Goal: Information Seeking & Learning: Learn about a topic

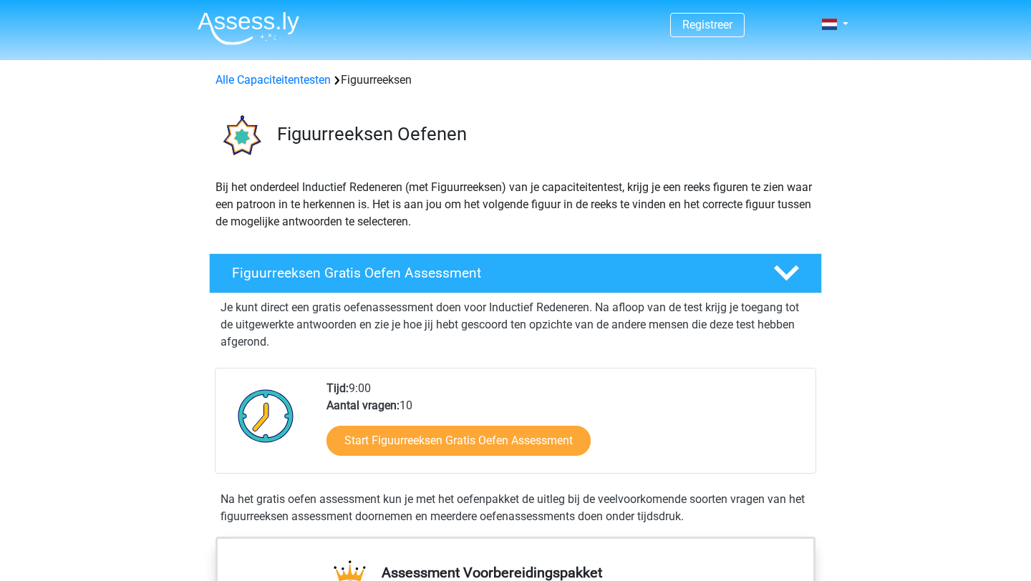
scroll to position [51, 0]
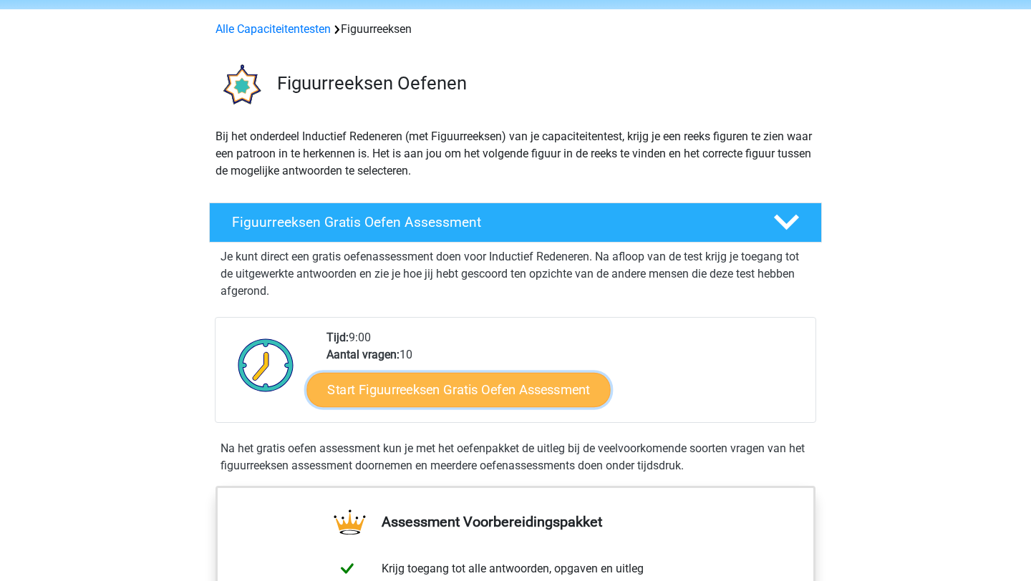
click at [433, 387] on link "Start Figuurreeksen Gratis Oefen Assessment" at bounding box center [458, 389] width 303 height 34
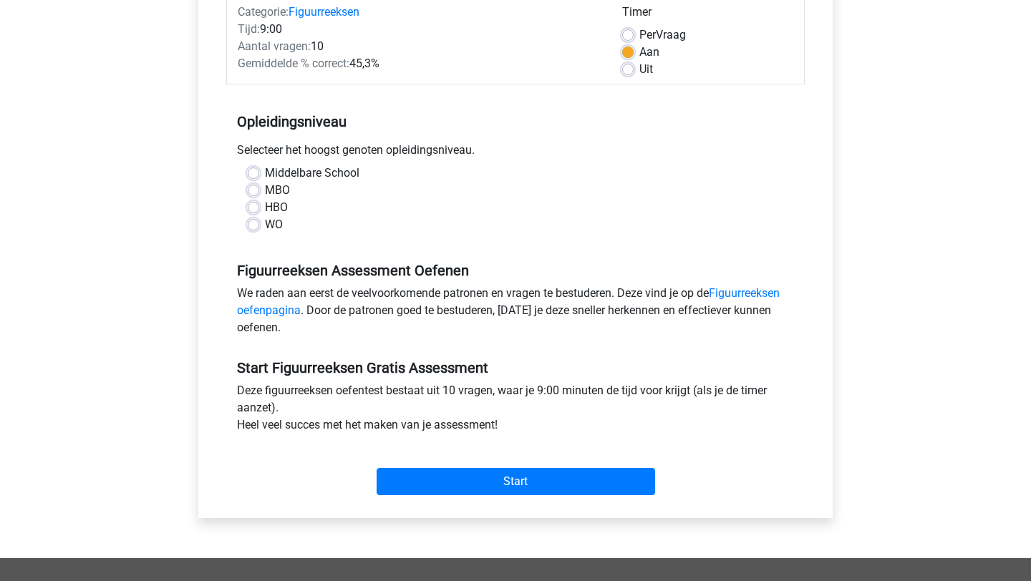
scroll to position [225, 0]
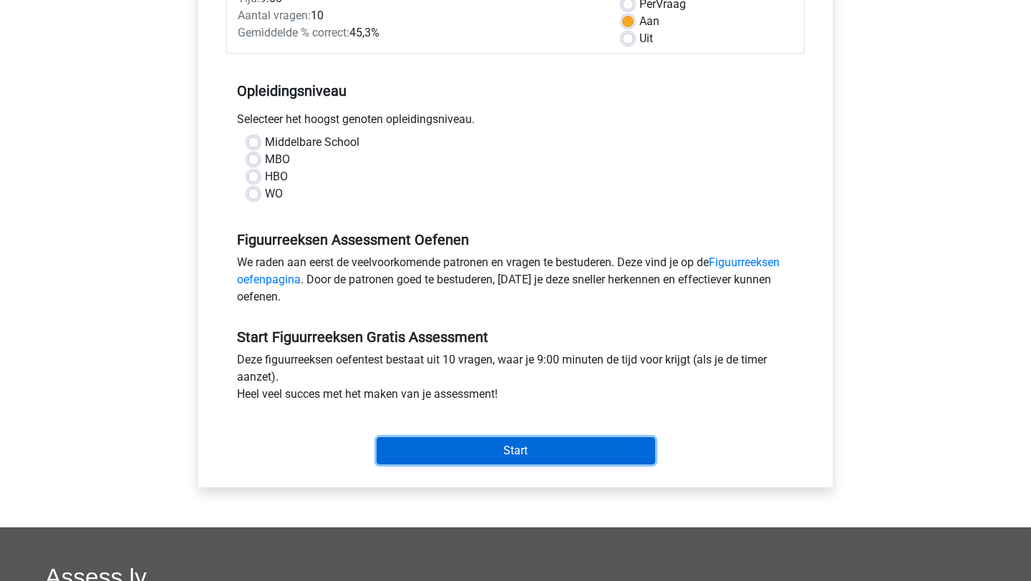
click at [445, 442] on input "Start" at bounding box center [515, 450] width 278 height 27
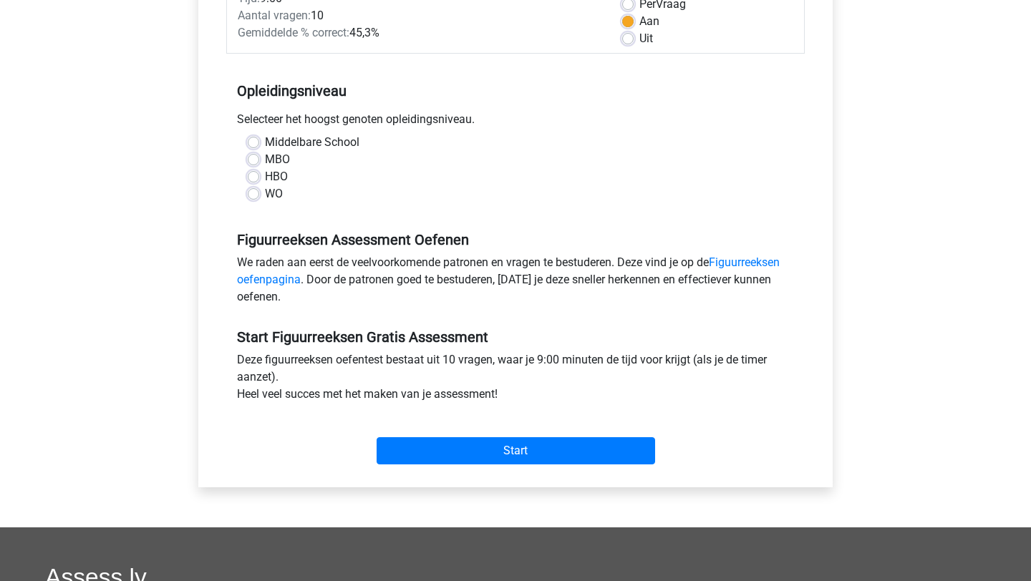
click at [265, 199] on label "WO" at bounding box center [274, 193] width 18 height 17
click at [253, 199] on input "WO" at bounding box center [253, 192] width 11 height 14
radio input "true"
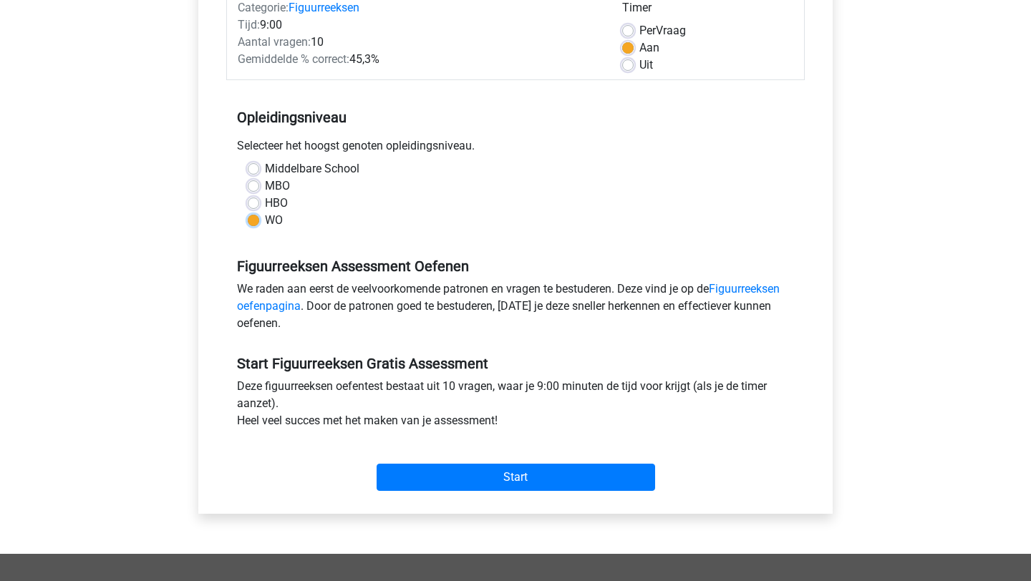
scroll to position [198, 0]
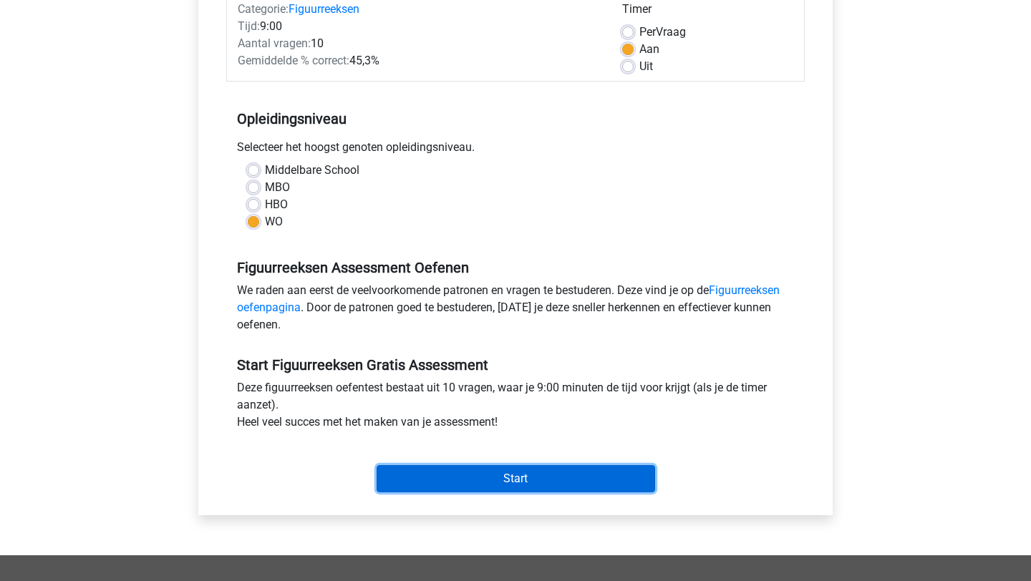
click at [519, 475] on input "Start" at bounding box center [515, 478] width 278 height 27
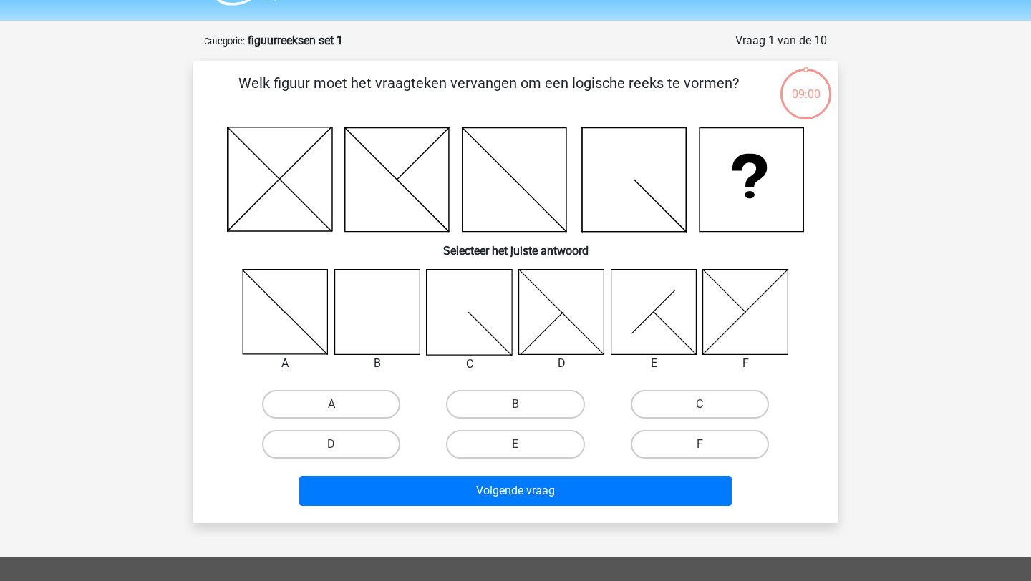
scroll to position [49, 0]
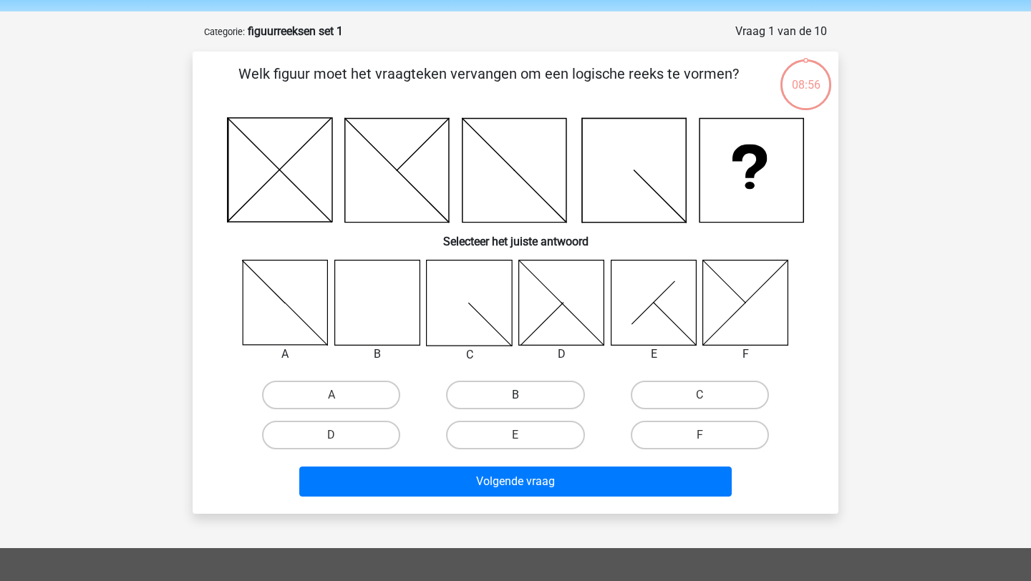
click at [505, 389] on label "B" at bounding box center [515, 395] width 138 height 29
click at [515, 395] on input "B" at bounding box center [519, 399] width 9 height 9
radio input "true"
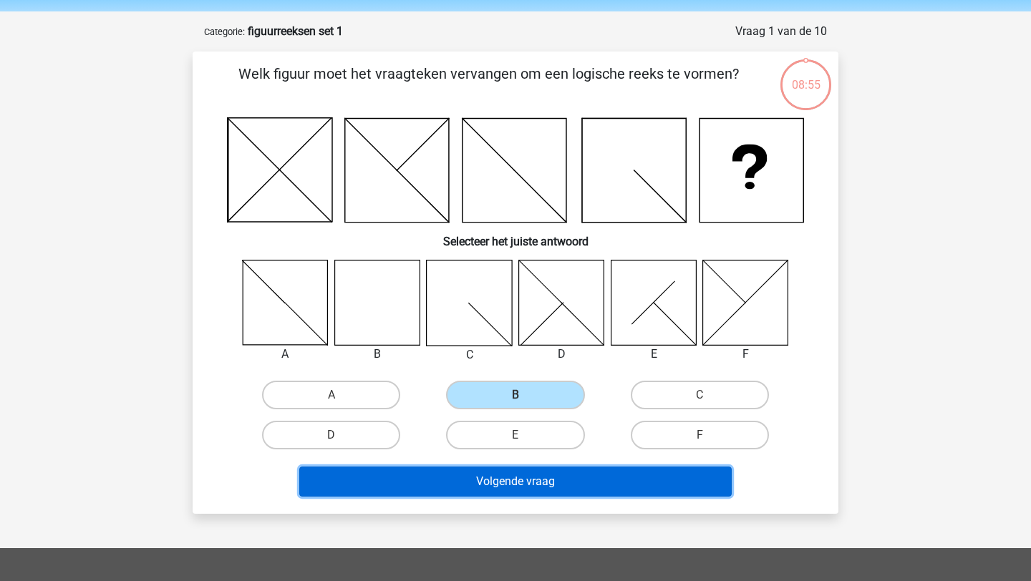
click at [532, 480] on button "Volgende vraag" at bounding box center [515, 482] width 433 height 30
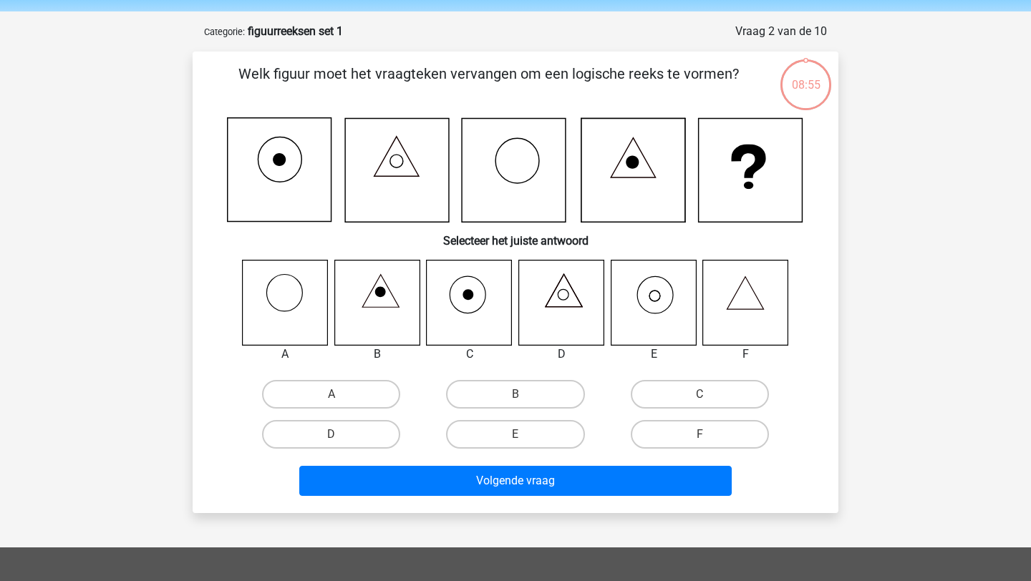
scroll to position [72, 0]
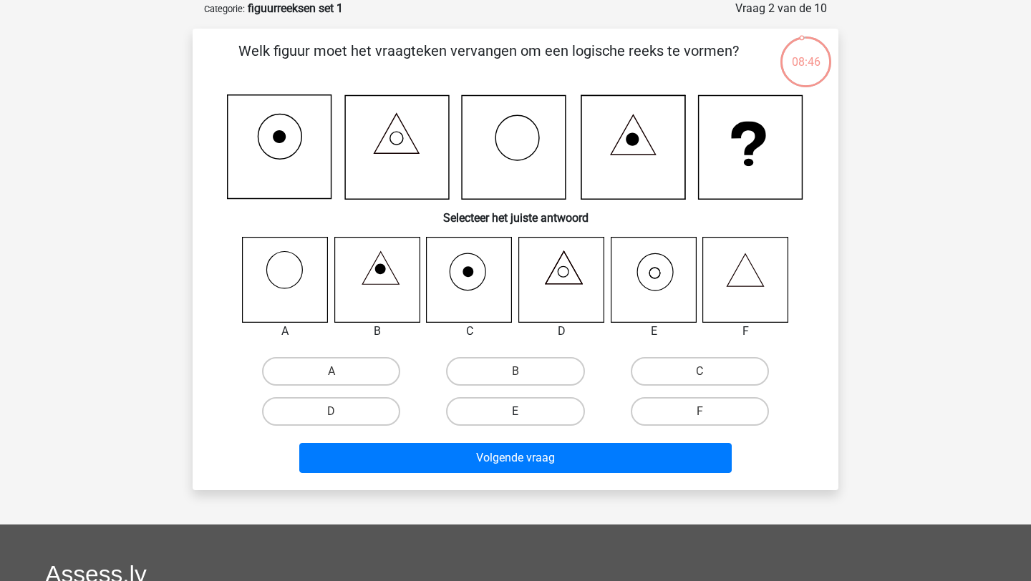
click at [509, 413] on label "E" at bounding box center [515, 411] width 138 height 29
click at [515, 413] on input "E" at bounding box center [519, 416] width 9 height 9
radio input "true"
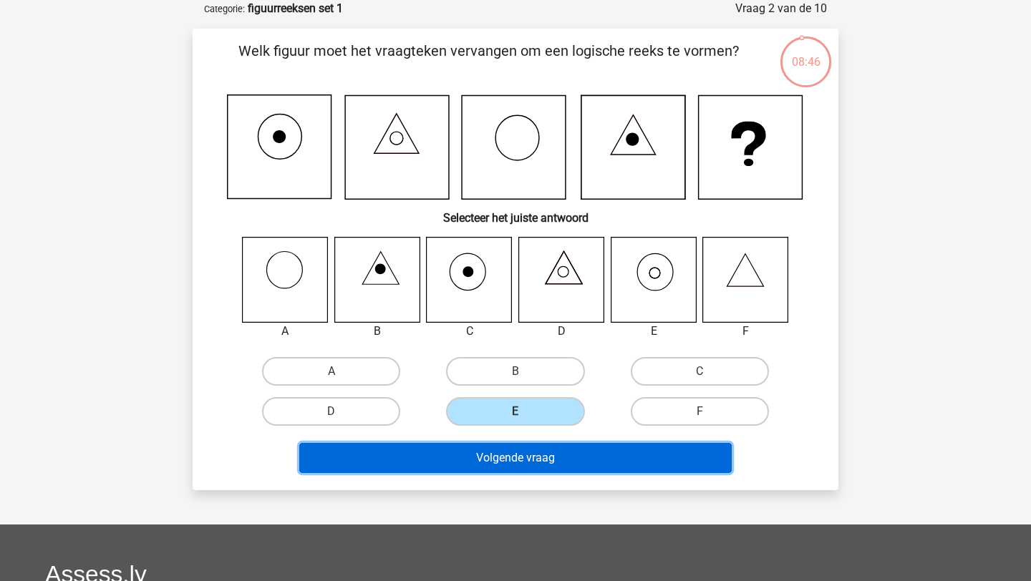
click at [510, 457] on button "Volgende vraag" at bounding box center [515, 458] width 433 height 30
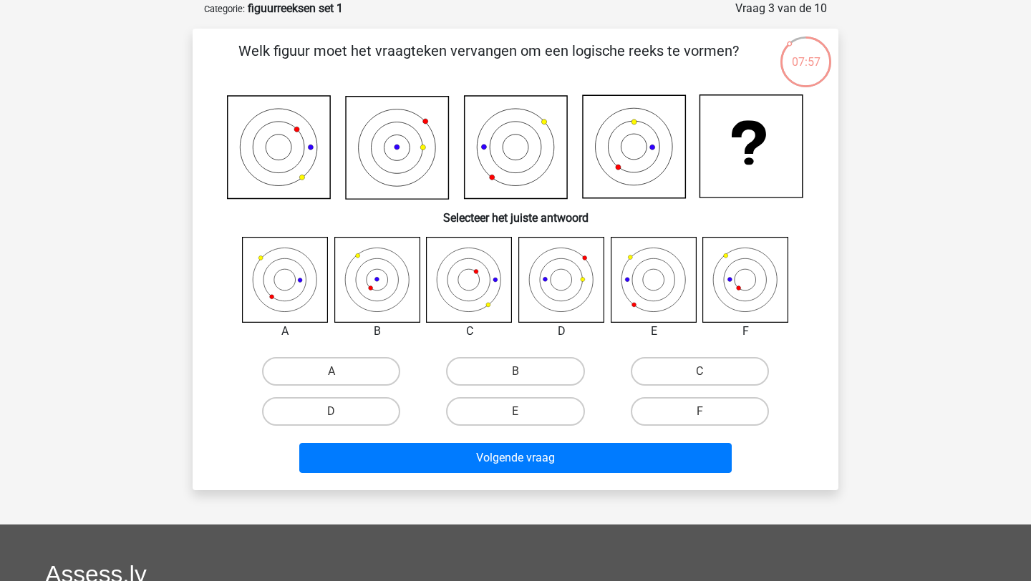
click at [339, 427] on div "D" at bounding box center [331, 411] width 184 height 40
click at [359, 417] on label "D" at bounding box center [331, 411] width 138 height 29
click at [341, 417] on input "D" at bounding box center [335, 416] width 9 height 9
radio input "true"
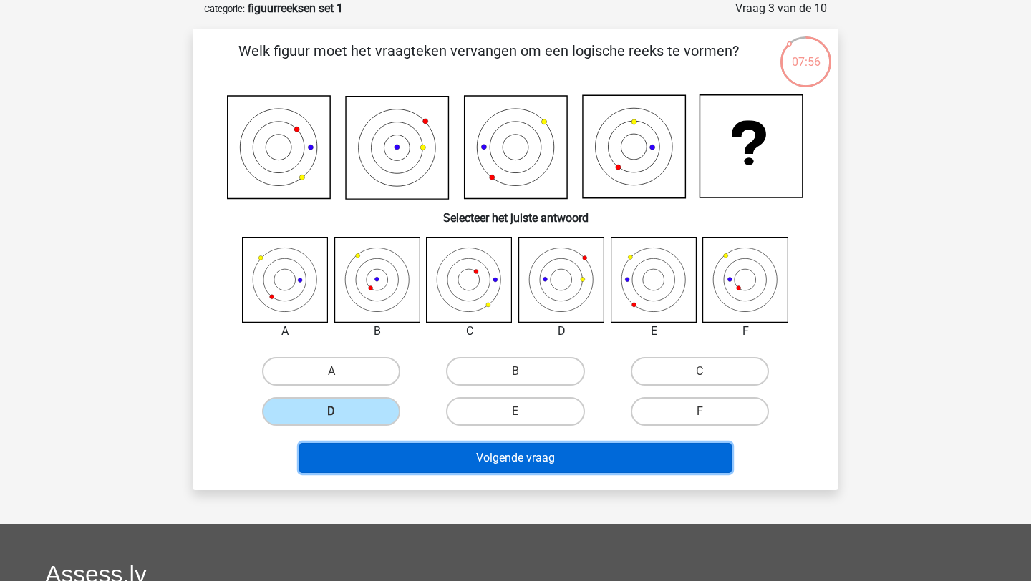
click at [407, 462] on button "Volgende vraag" at bounding box center [515, 458] width 433 height 30
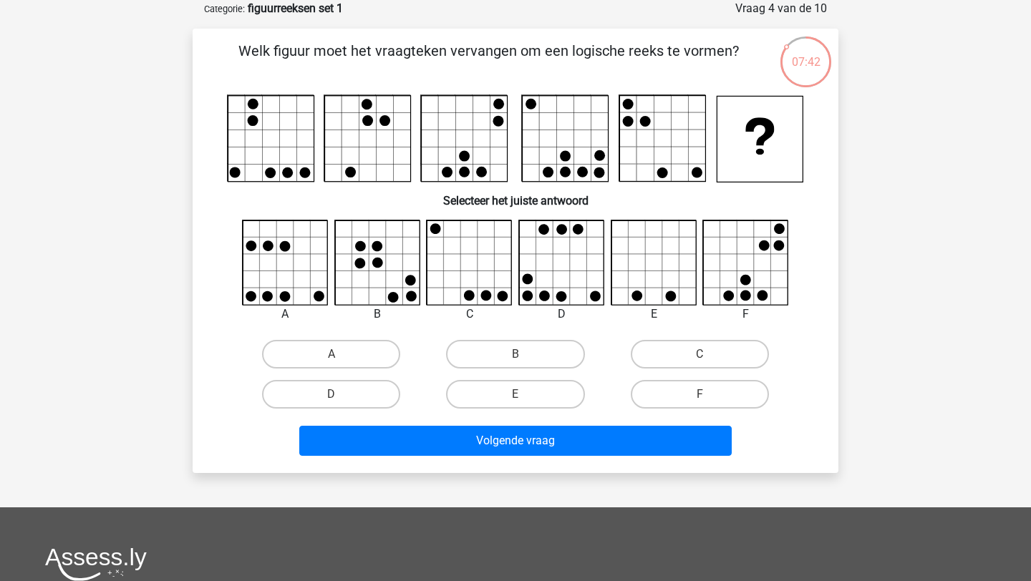
drag, startPoint x: 694, startPoint y: 355, endPoint x: 694, endPoint y: 369, distance: 14.3
click at [694, 355] on label "C" at bounding box center [700, 354] width 138 height 29
click at [699, 355] on input "C" at bounding box center [703, 358] width 9 height 9
radio input "true"
click at [679, 413] on div "F" at bounding box center [700, 394] width 184 height 40
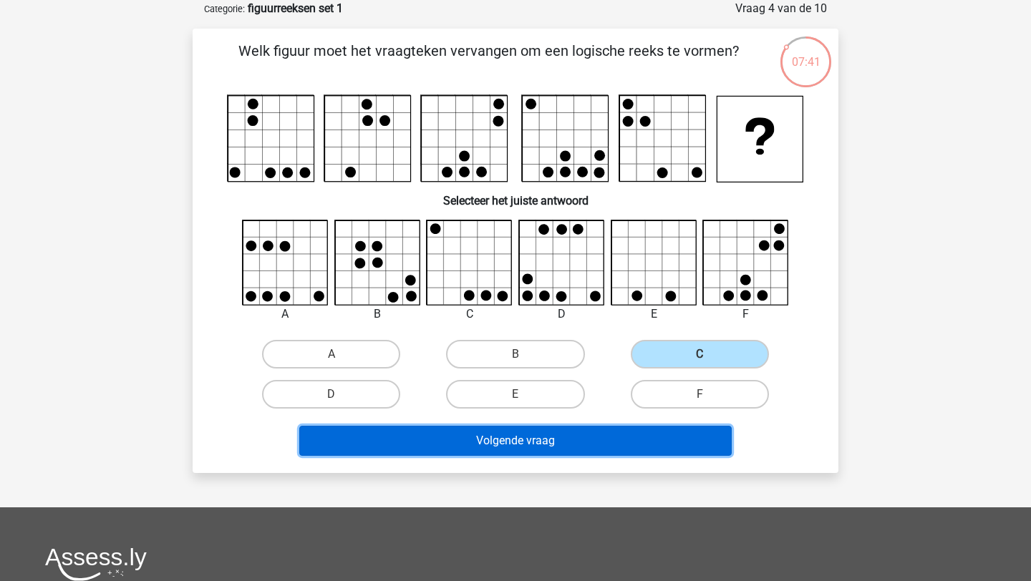
click at [676, 436] on button "Volgende vraag" at bounding box center [515, 441] width 433 height 30
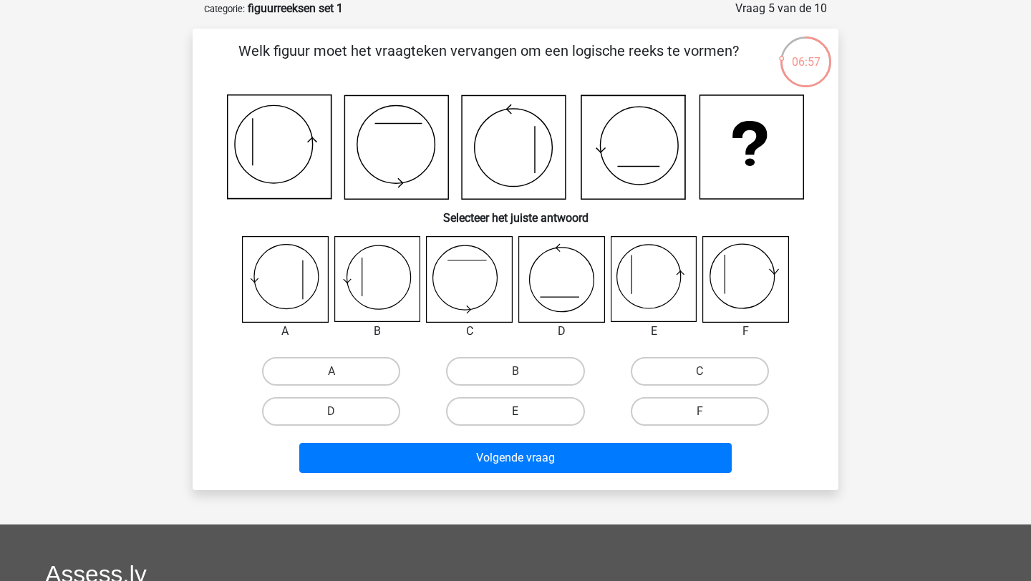
click at [519, 403] on label "E" at bounding box center [515, 411] width 138 height 29
click at [519, 412] on input "E" at bounding box center [519, 416] width 9 height 9
radio input "true"
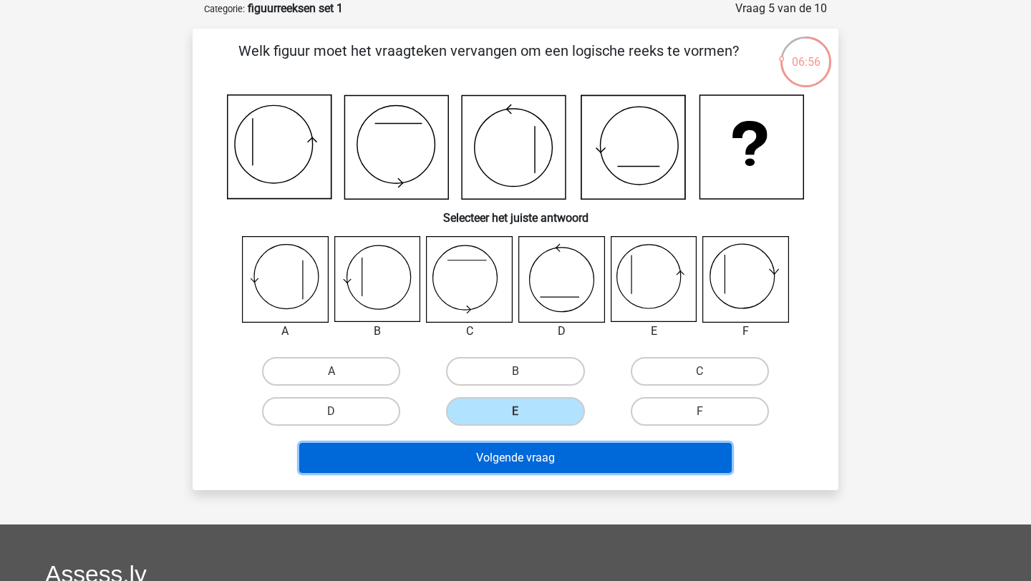
click at [507, 450] on button "Volgende vraag" at bounding box center [515, 458] width 433 height 30
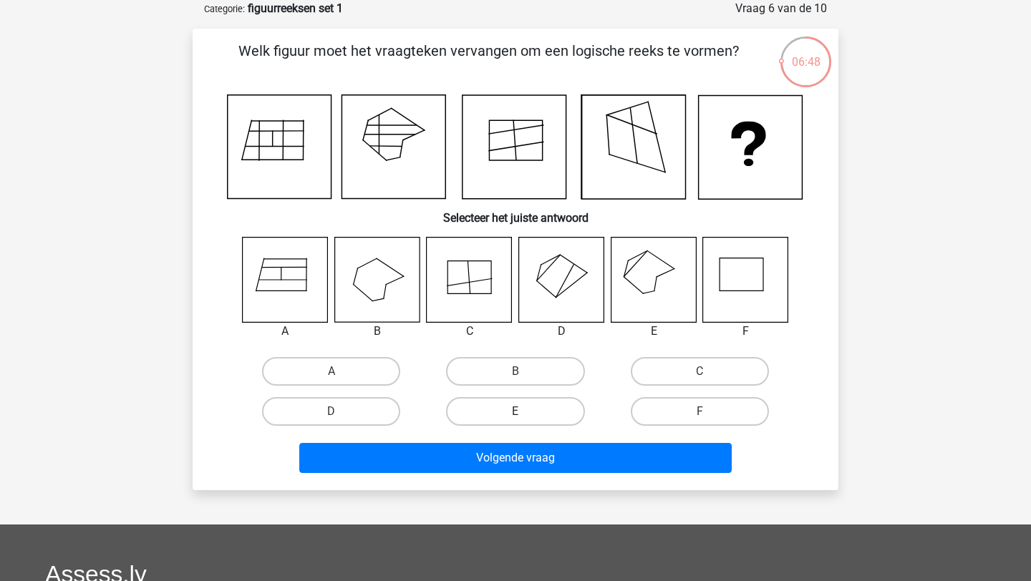
click at [488, 412] on label "E" at bounding box center [515, 411] width 138 height 29
click at [515, 412] on input "E" at bounding box center [519, 416] width 9 height 9
radio input "true"
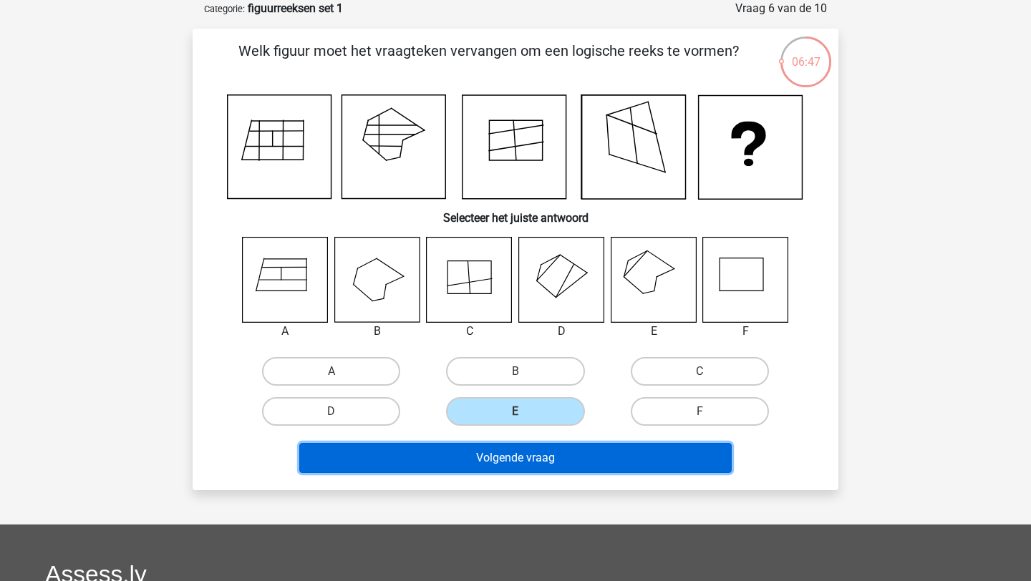
click at [477, 457] on button "Volgende vraag" at bounding box center [515, 458] width 433 height 30
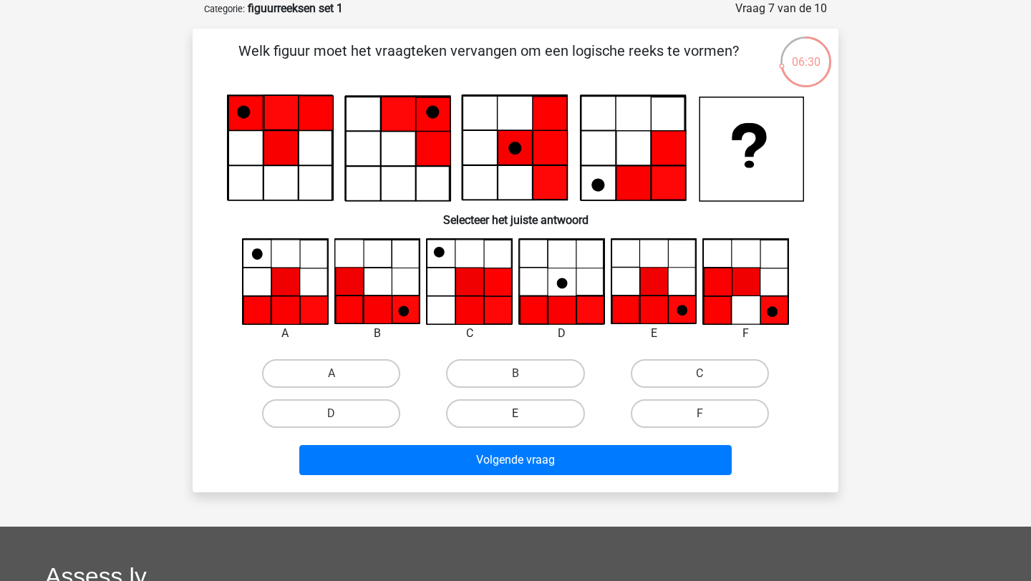
click at [517, 412] on label "E" at bounding box center [515, 413] width 138 height 29
click at [517, 414] on input "E" at bounding box center [519, 418] width 9 height 9
radio input "true"
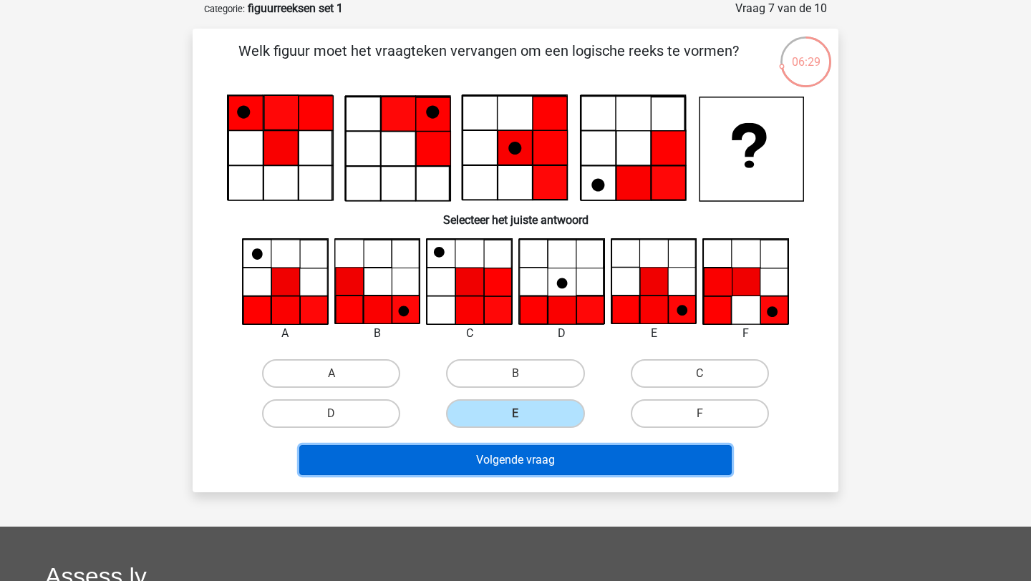
click at [517, 453] on button "Volgende vraag" at bounding box center [515, 460] width 433 height 30
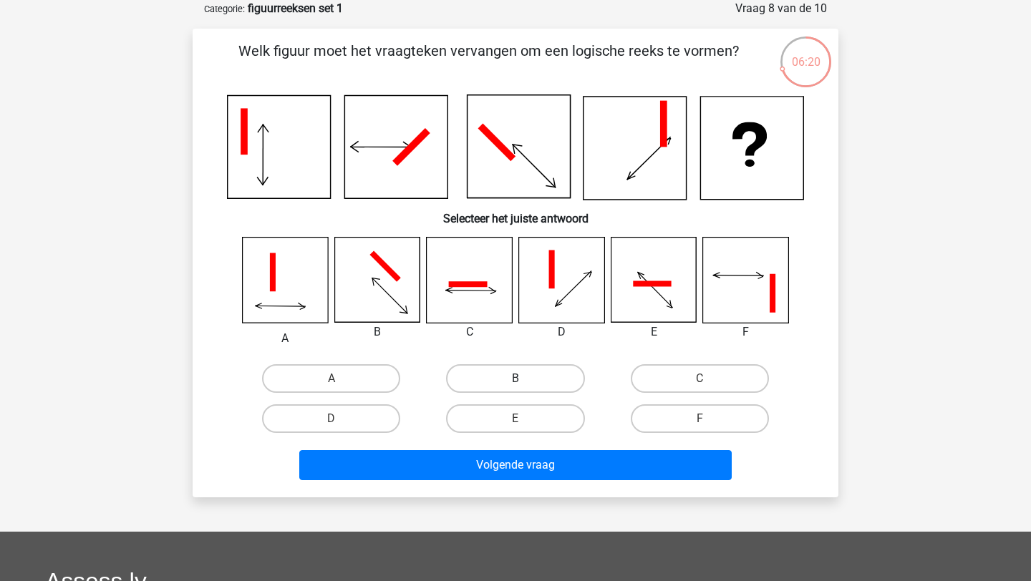
click at [535, 379] on label "B" at bounding box center [515, 378] width 138 height 29
click at [525, 379] on input "B" at bounding box center [519, 383] width 9 height 9
radio input "true"
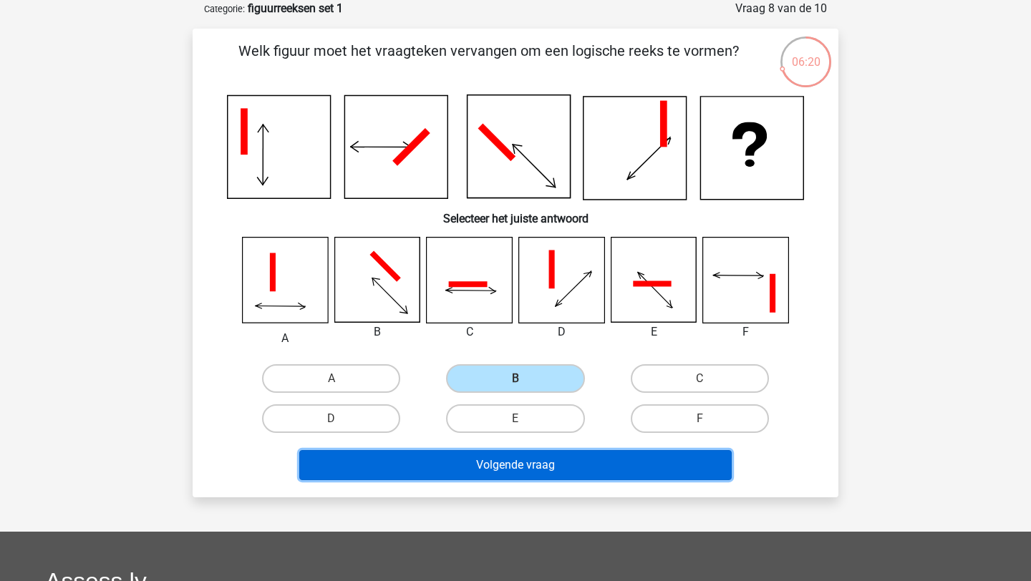
click at [532, 475] on button "Volgende vraag" at bounding box center [515, 465] width 433 height 30
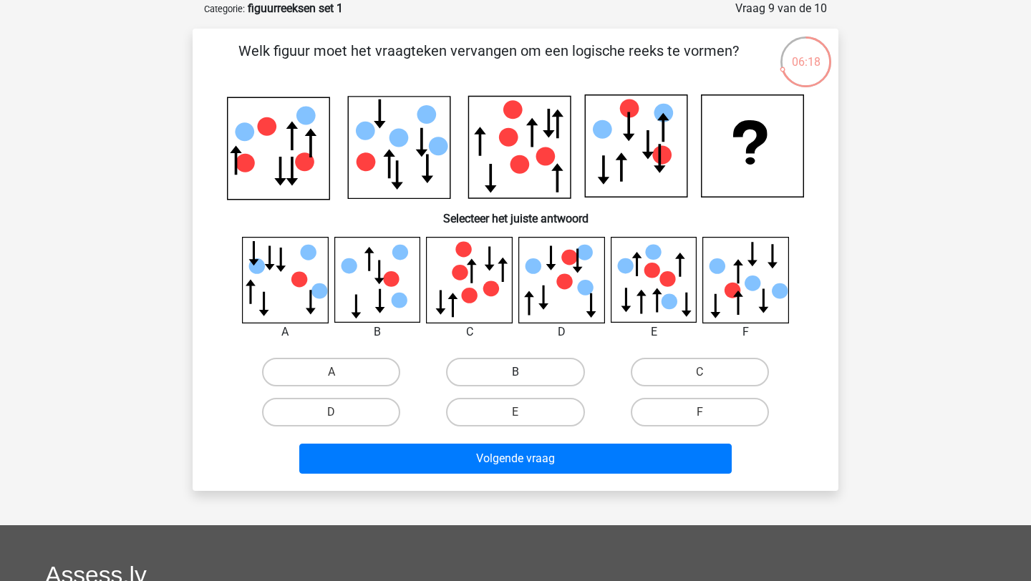
click at [529, 365] on label "B" at bounding box center [515, 372] width 138 height 29
click at [525, 372] on input "B" at bounding box center [519, 376] width 9 height 9
radio input "true"
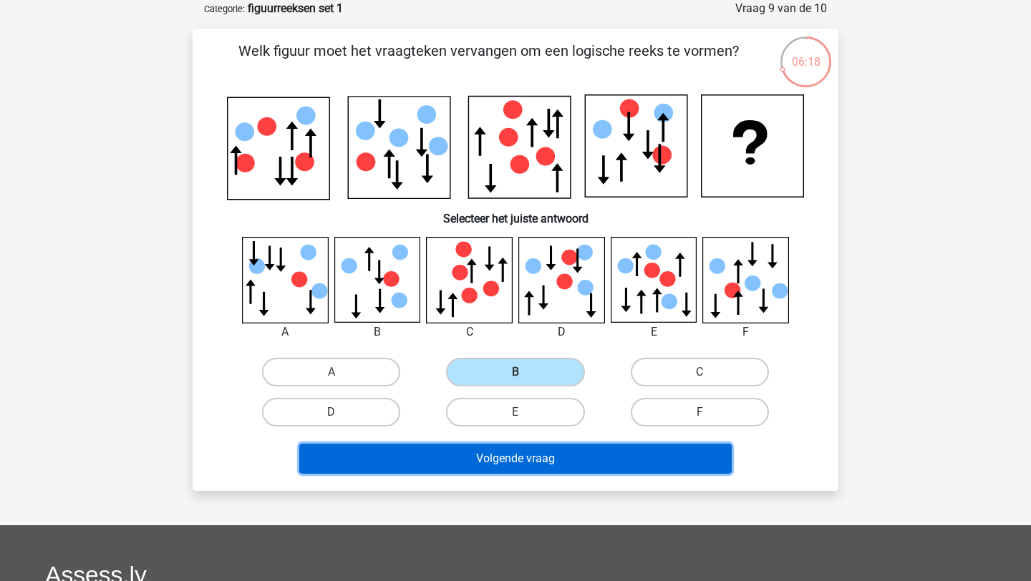
click at [529, 445] on button "Volgende vraag" at bounding box center [515, 459] width 433 height 30
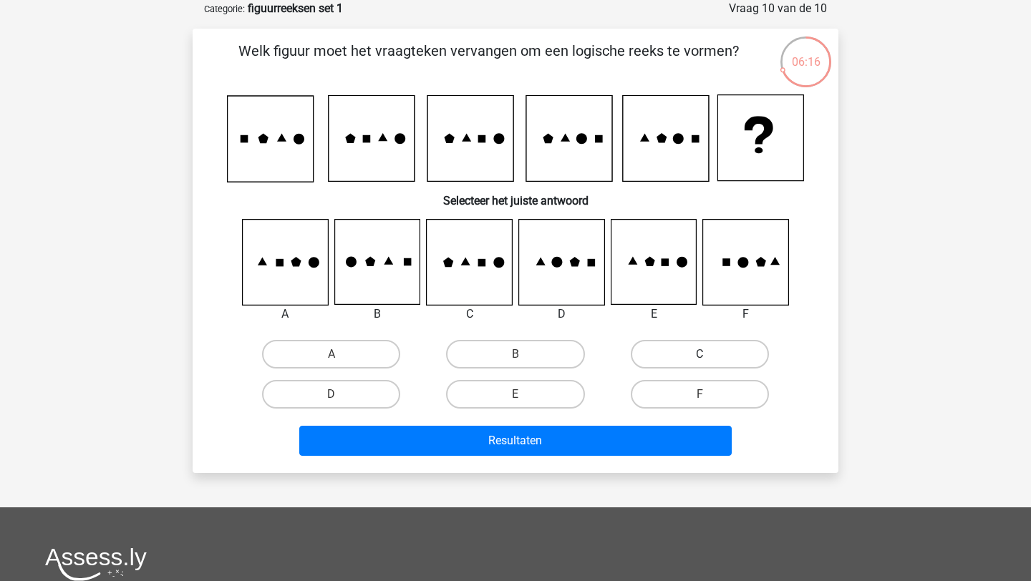
click at [686, 349] on label "C" at bounding box center [700, 354] width 138 height 29
click at [699, 354] on input "C" at bounding box center [703, 358] width 9 height 9
radio input "true"
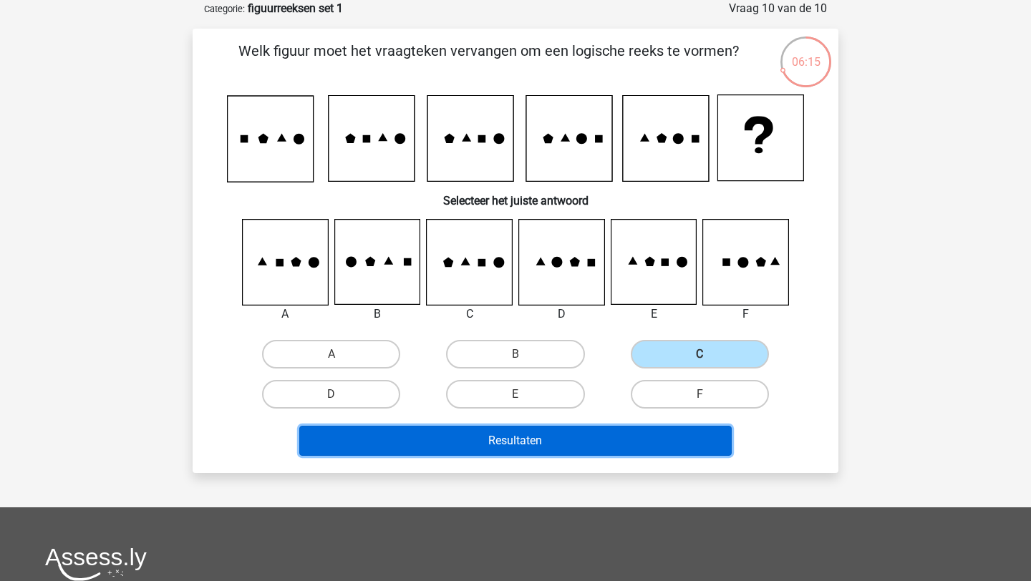
click at [646, 439] on button "Resultaten" at bounding box center [515, 441] width 433 height 30
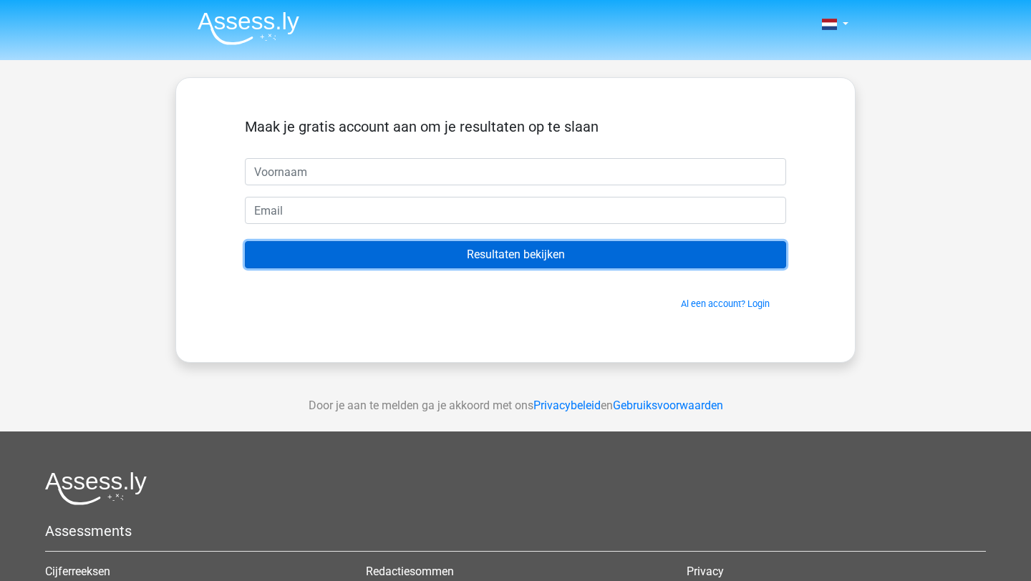
click at [674, 261] on input "Resultaten bekijken" at bounding box center [515, 254] width 541 height 27
click at [671, 260] on input "Resultaten bekijken" at bounding box center [515, 254] width 541 height 27
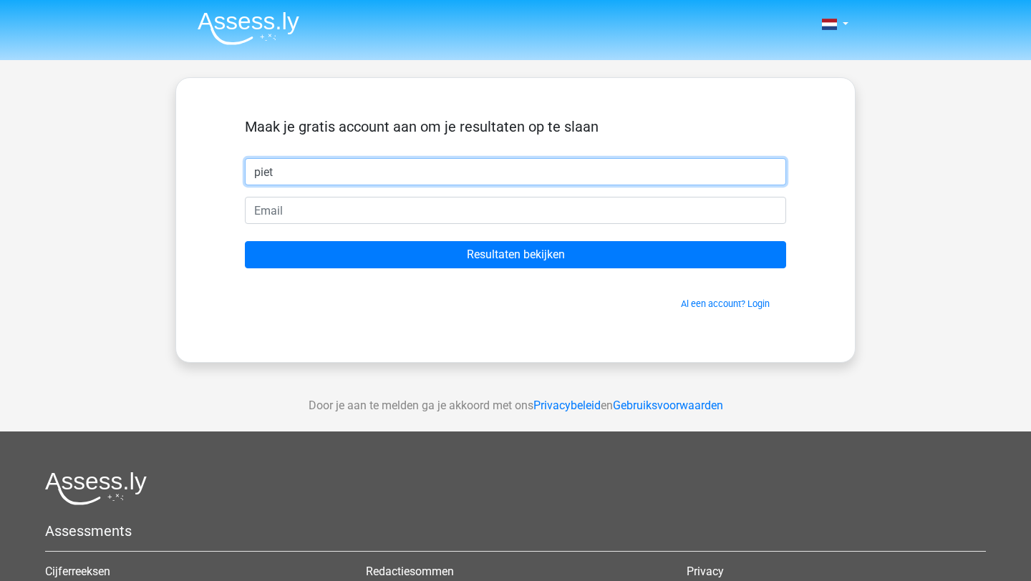
type input "piet"
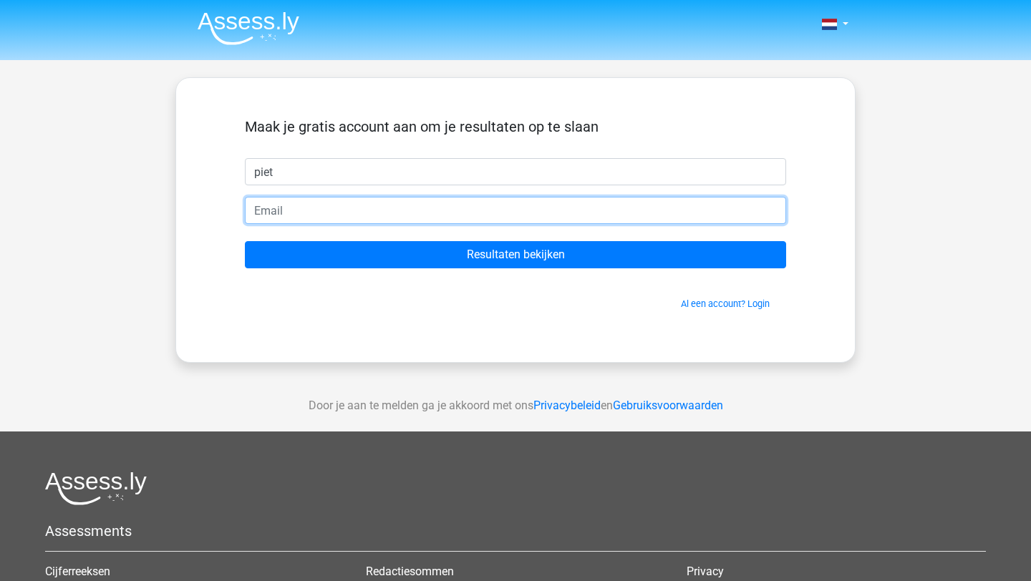
click at [539, 208] on input "email" at bounding box center [515, 210] width 541 height 27
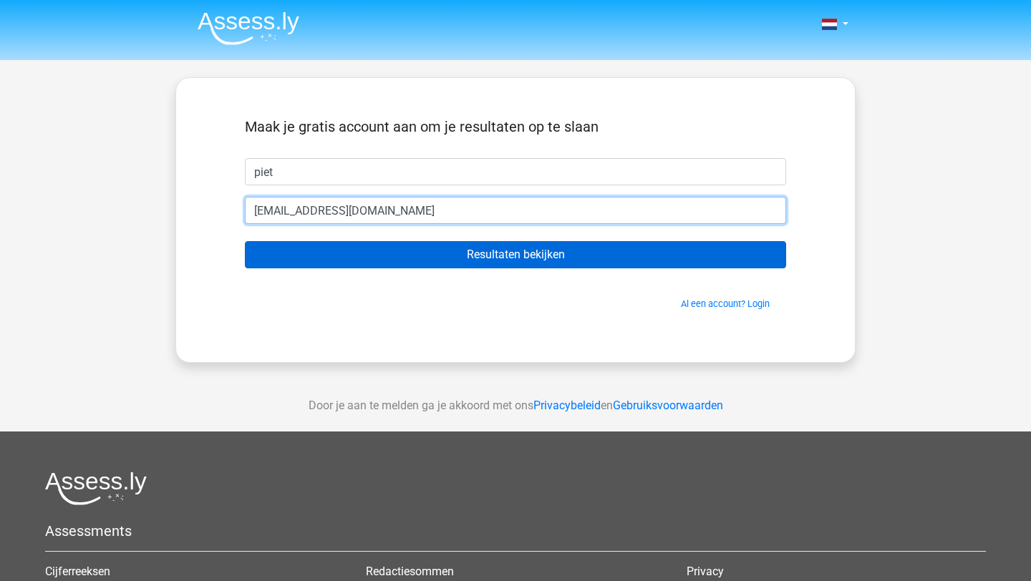
type input "[EMAIL_ADDRESS][DOMAIN_NAME]"
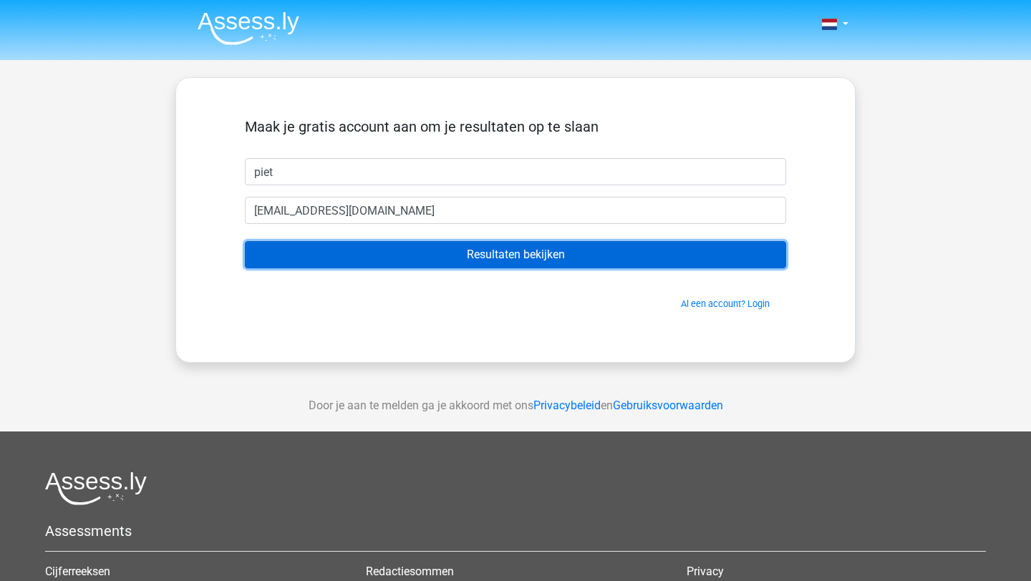
click at [526, 257] on input "Resultaten bekijken" at bounding box center [515, 254] width 541 height 27
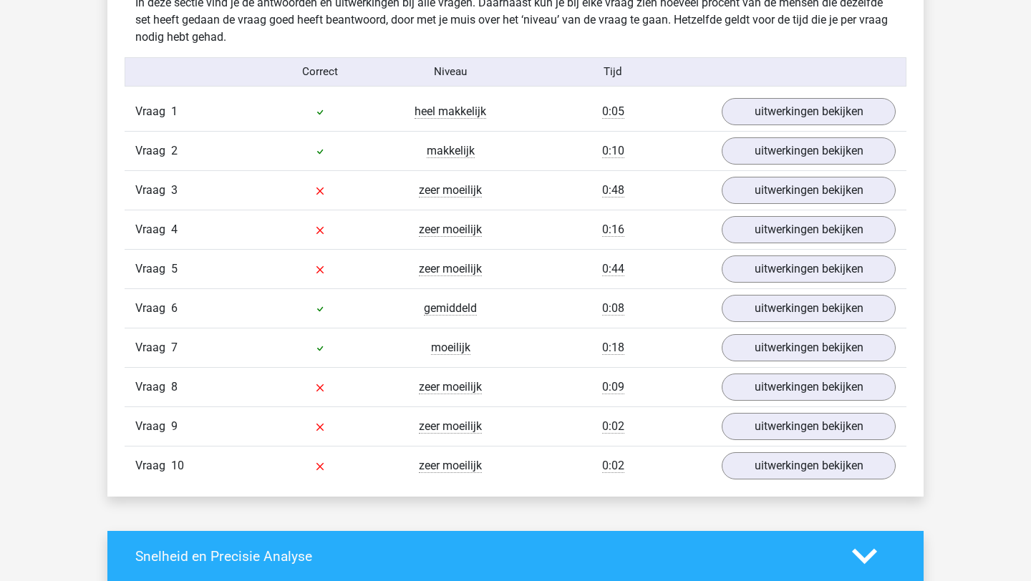
scroll to position [1160, 0]
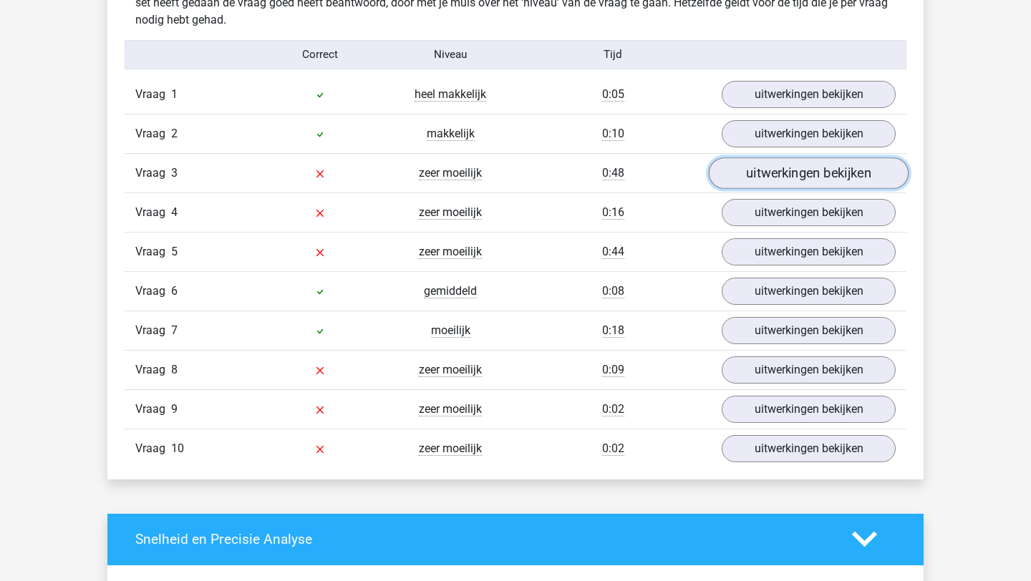
click at [784, 172] on link "uitwerkingen bekijken" at bounding box center [809, 172] width 200 height 31
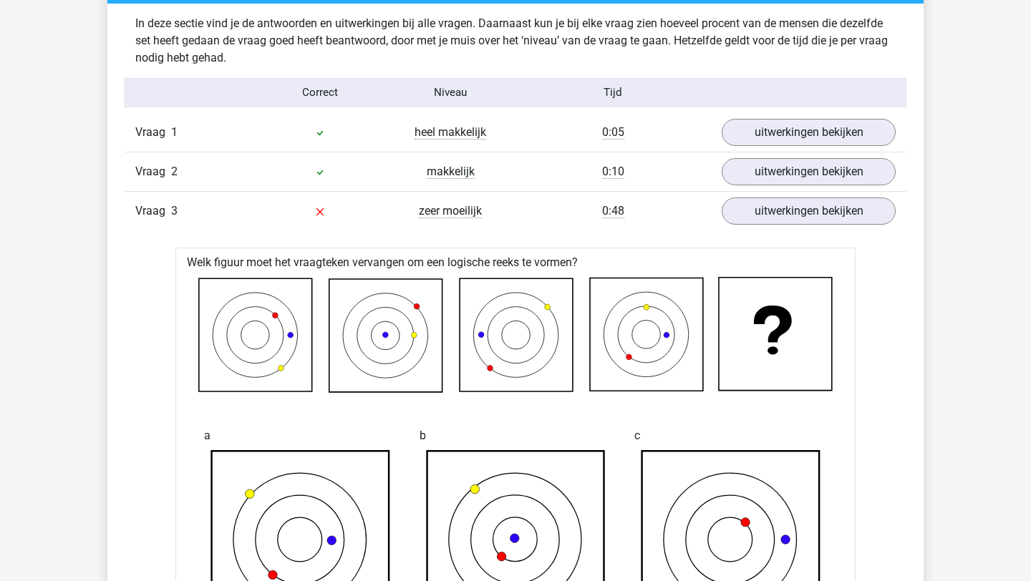
scroll to position [1125, 0]
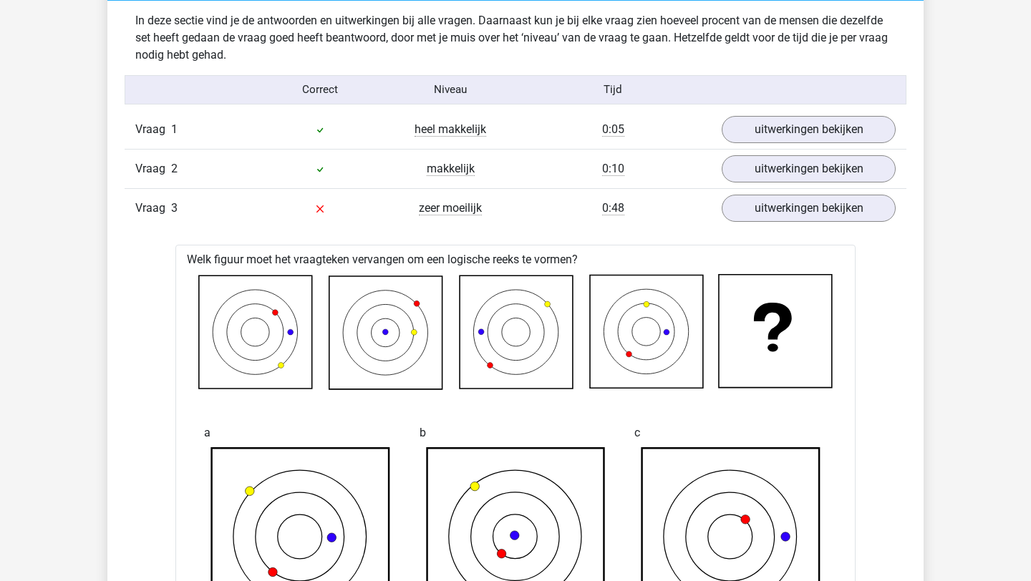
click at [650, 208] on div "0:48" at bounding box center [612, 208] width 195 height 17
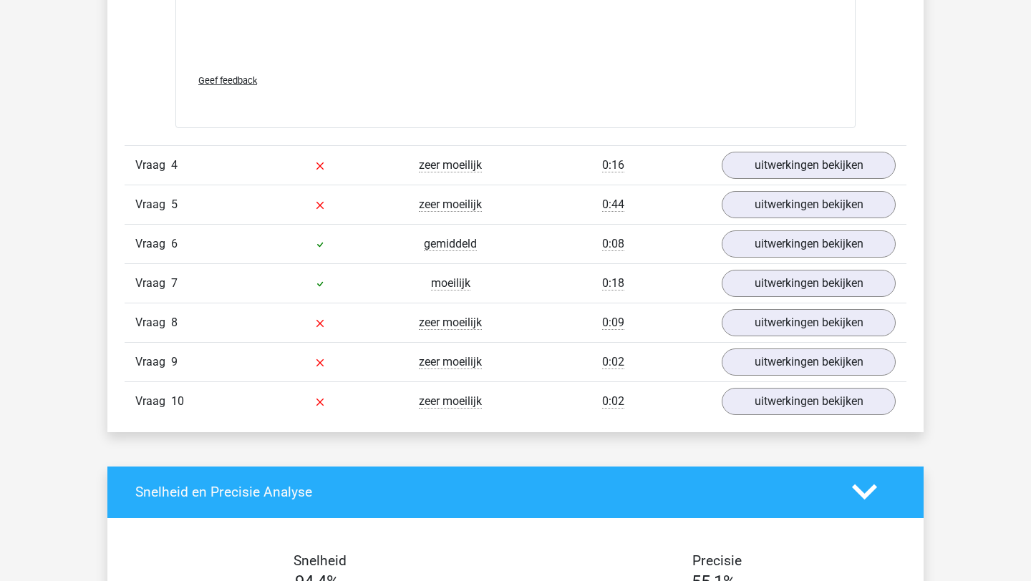
scroll to position [2404, 0]
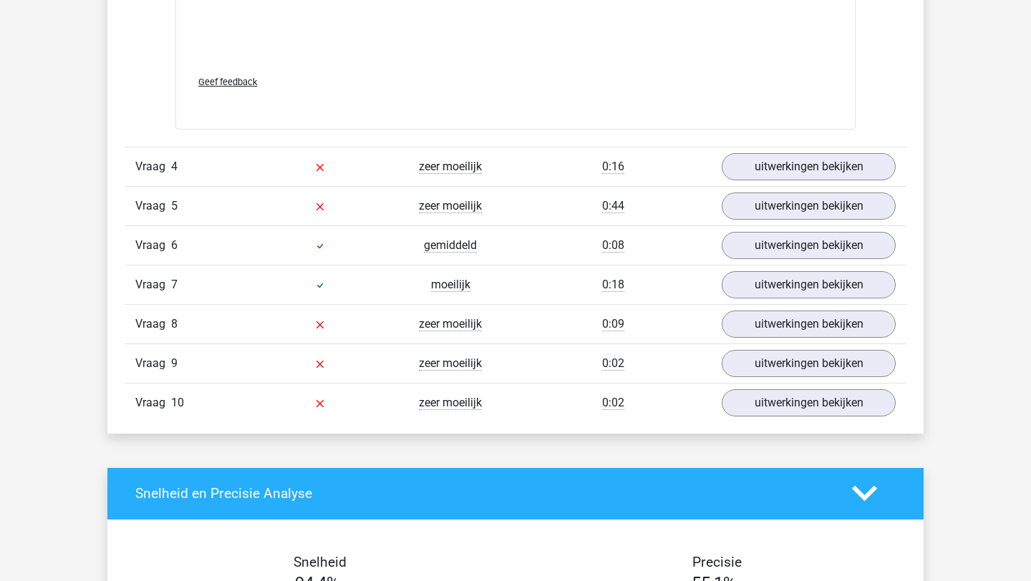
click at [503, 167] on div "zeer moeilijk" at bounding box center [450, 166] width 130 height 17
click at [743, 163] on link "uitwerkingen bekijken" at bounding box center [809, 166] width 200 height 31
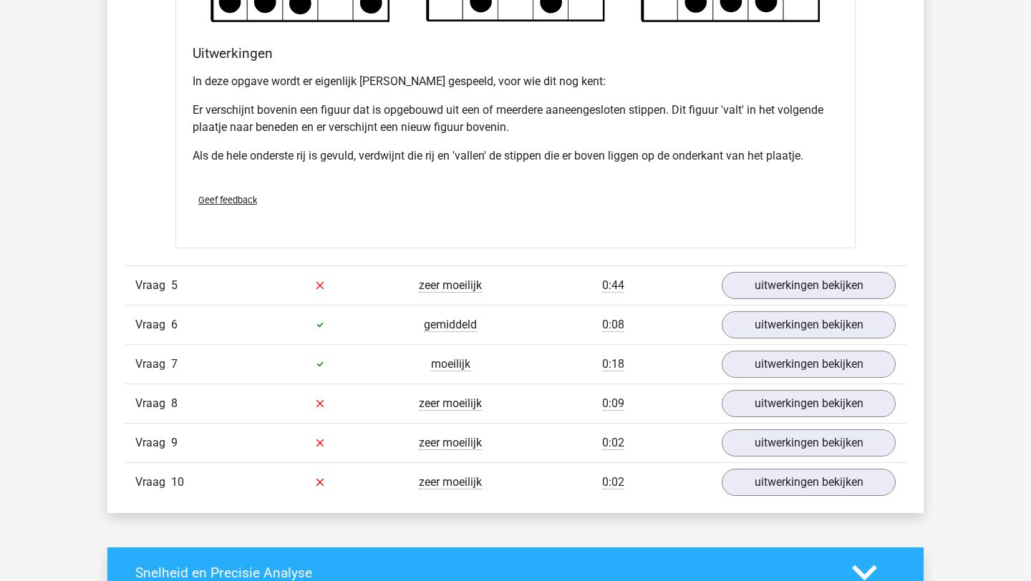
scroll to position [3220, 0]
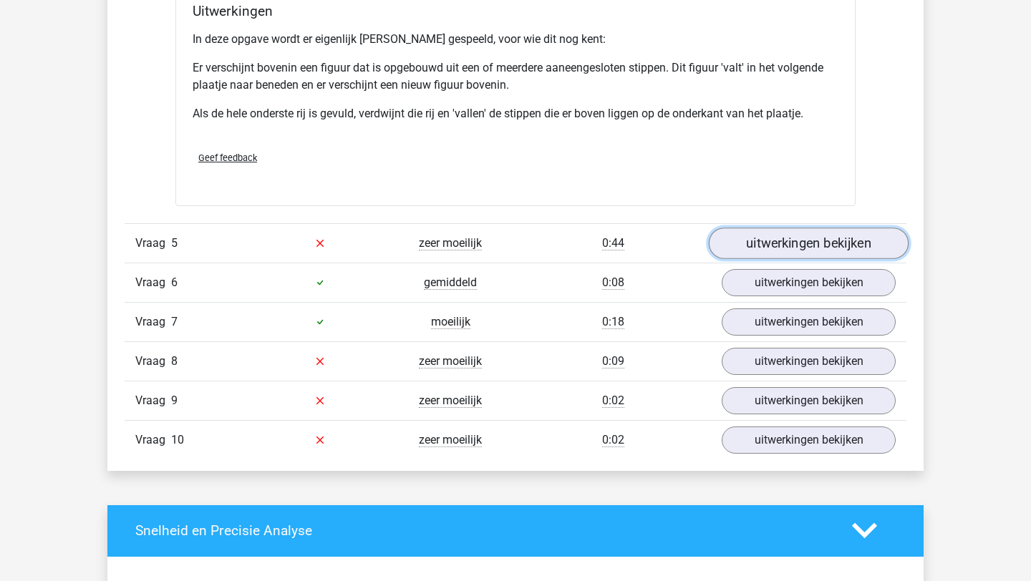
click at [767, 242] on link "uitwerkingen bekijken" at bounding box center [809, 243] width 200 height 31
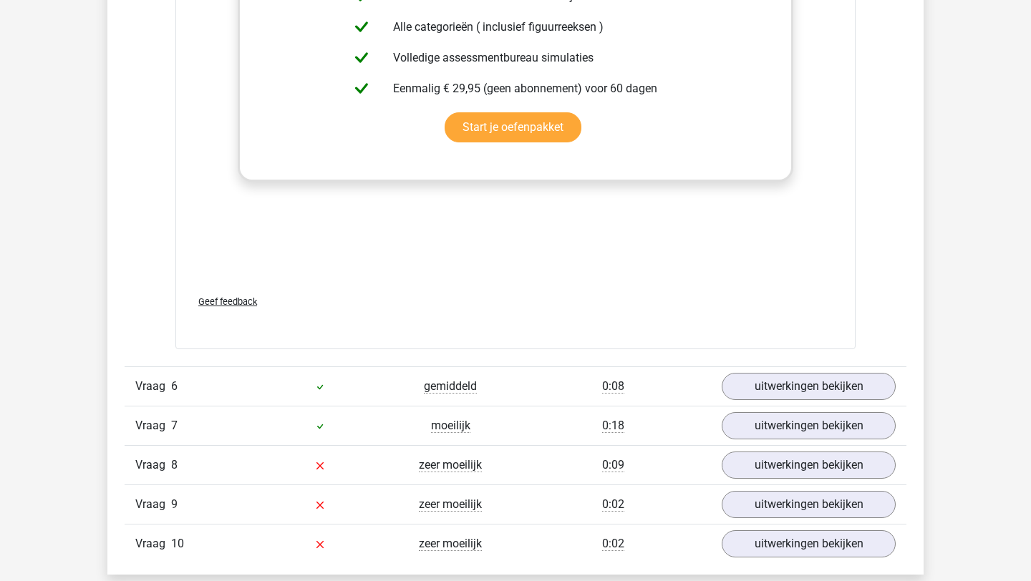
scroll to position [4353, 0]
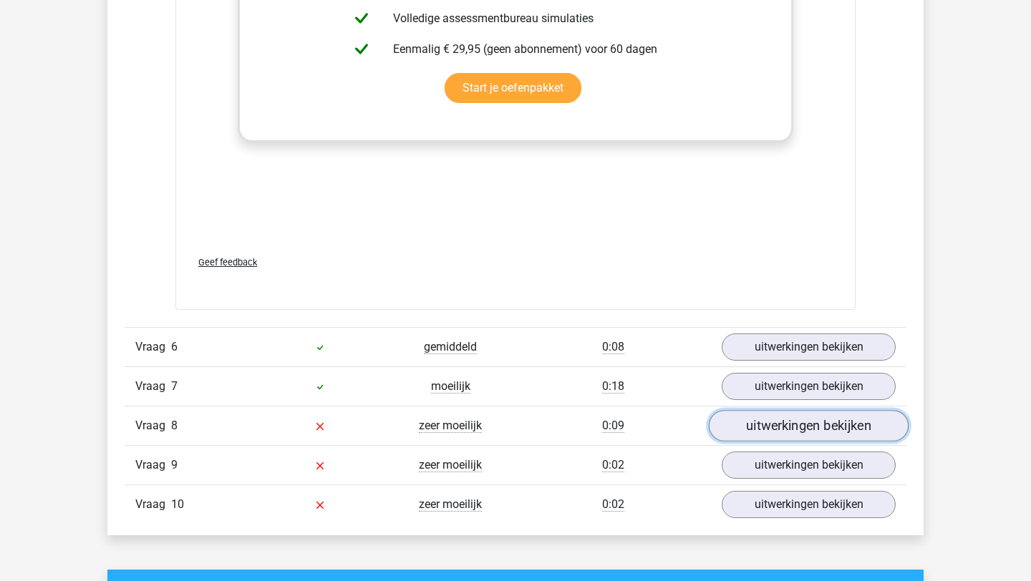
click at [783, 422] on link "uitwerkingen bekijken" at bounding box center [809, 426] width 200 height 31
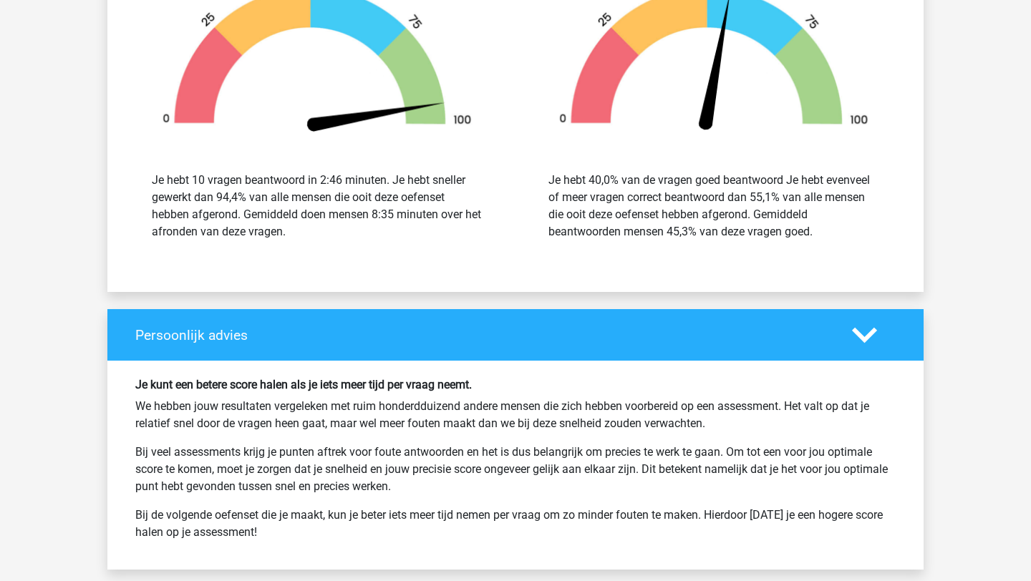
scroll to position [5994, 0]
